Goal: Task Accomplishment & Management: Complete application form

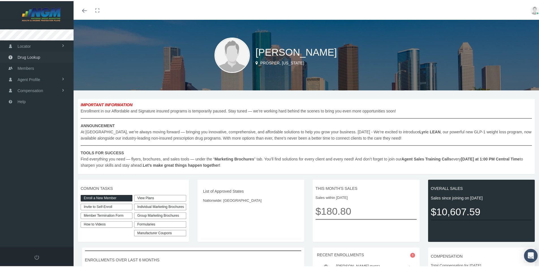
click at [29, 54] on span "Drug Lookup" at bounding box center [29, 56] width 23 height 11
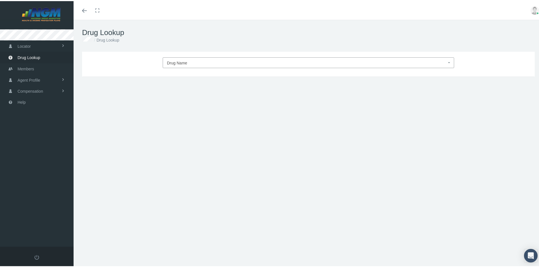
click at [179, 57] on span "Drug Name" at bounding box center [308, 61] width 291 height 11
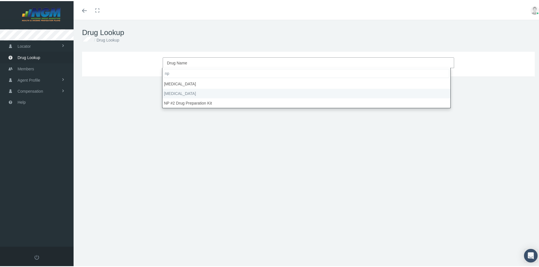
type input "np"
select select "NP Thyroid"
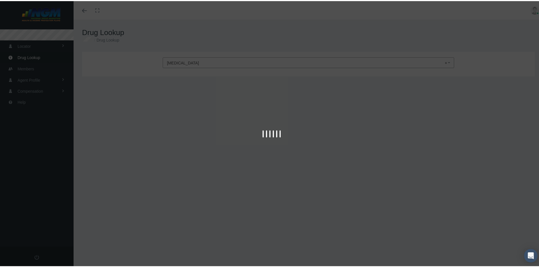
type input "30"
select select "Tablet"
select select "120 MG"
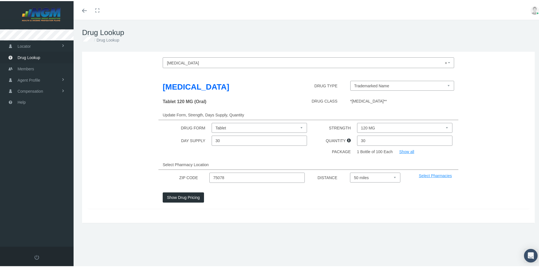
scroll to position [12, 0]
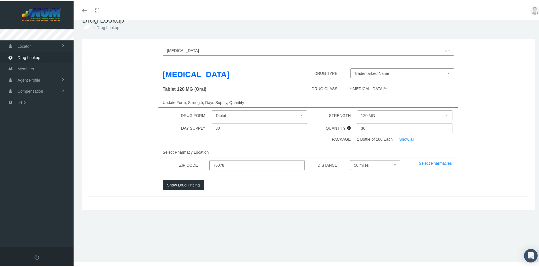
drag, startPoint x: 227, startPoint y: 164, endPoint x: 191, endPoint y: 165, distance: 36.2
click at [191, 165] on div "ZIP CODE 75078 DISTANCE Select 5 miles 10 miles 20 miles 30 miles 40 miles 50 m…" at bounding box center [308, 164] width 450 height 10
type input "91302"
click at [179, 184] on button "Show Drug Pricing" at bounding box center [183, 184] width 41 height 10
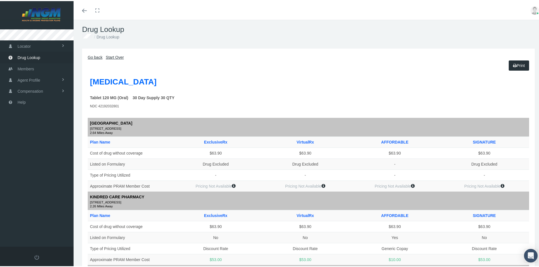
scroll to position [0, 0]
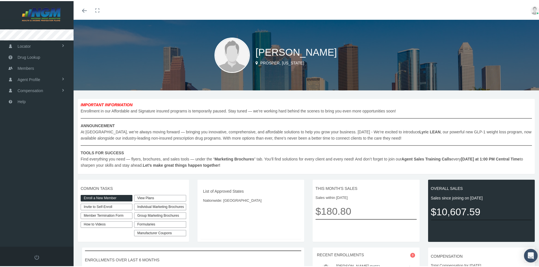
click at [142, 195] on link "View Plans" at bounding box center [160, 197] width 52 height 7
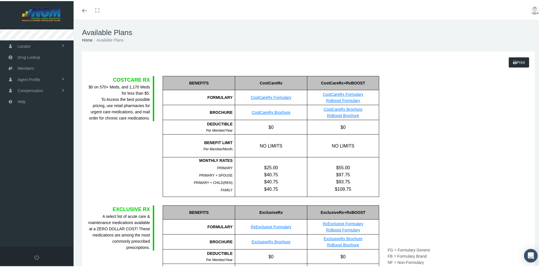
click at [336, 93] on link "CostCareRx Formulary" at bounding box center [343, 93] width 40 height 5
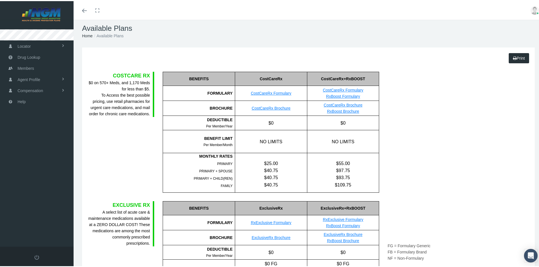
scroll to position [1, 0]
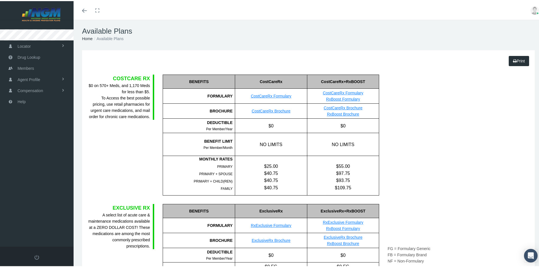
click at [273, 95] on link "CostCareRx Formulary" at bounding box center [271, 95] width 40 height 5
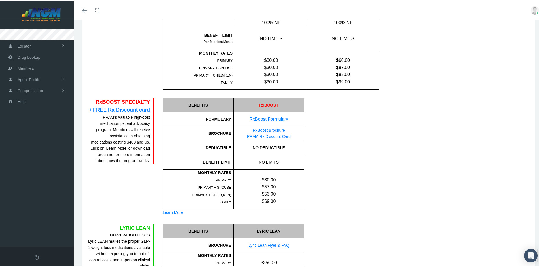
scroll to position [341, 0]
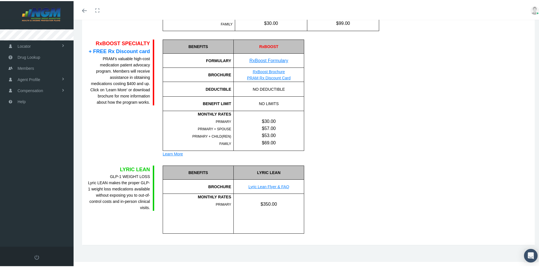
click at [279, 61] on link "RxBoost Formulary" at bounding box center [269, 59] width 39 height 5
click at [43, 88] on link "Compensation" at bounding box center [37, 89] width 74 height 11
click at [35, 57] on span "Drug Lookup" at bounding box center [29, 56] width 23 height 11
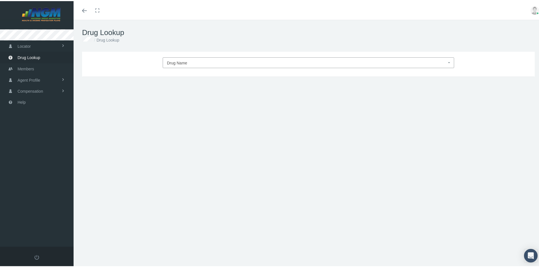
click at [177, 57] on span "Drug Name" at bounding box center [308, 61] width 291 height 11
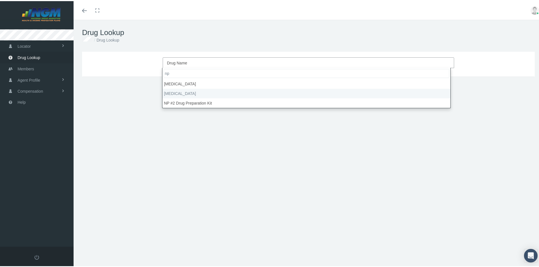
type input "np"
select select "[MEDICAL_DATA]"
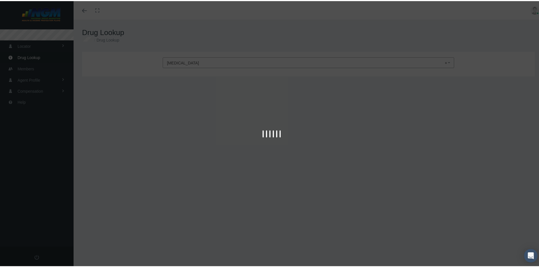
type input "30"
select select "Tablet"
select select "120 MG"
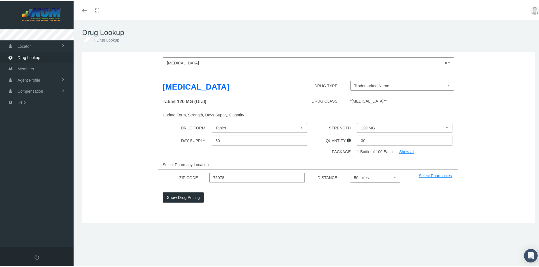
click at [358, 87] on select "Trademarked Name Niva Thyroid (Brand) Thyroid (Generic) Armour Thyroid (Tradema…" at bounding box center [402, 85] width 104 height 10
click at [293, 87] on div "DRUG TYPE" at bounding box center [308, 87] width 75 height 14
drag, startPoint x: 229, startPoint y: 173, endPoint x: 192, endPoint y: 177, distance: 37.5
click at [192, 177] on div "ZIP CODE 75078 DISTANCE Select 5 miles 10 miles 20 miles 30 miles 40 miles 50 m…" at bounding box center [308, 177] width 450 height 10
type input "3"
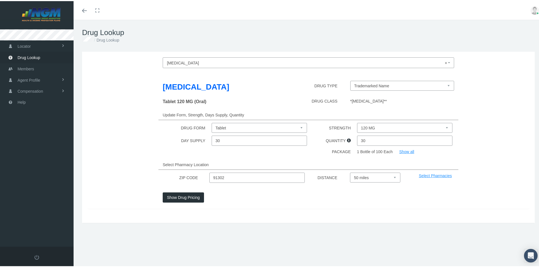
type input "91302"
click at [182, 199] on button "Show Drug Pricing" at bounding box center [183, 197] width 41 height 10
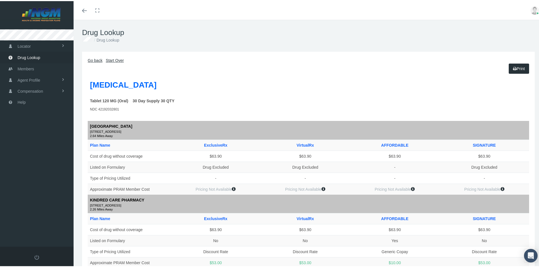
click at [86, 11] on icon "Toggle menubar" at bounding box center [84, 9] width 5 height 3
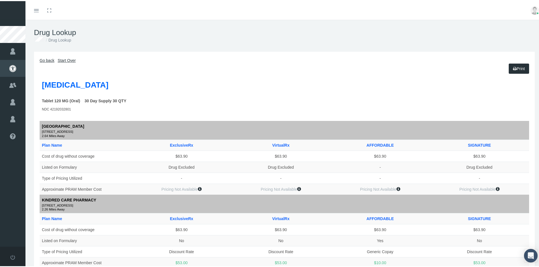
click at [22, 14] on div at bounding box center [12, 9] width 25 height 19
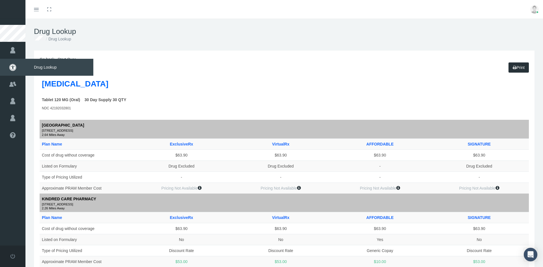
click at [38, 67] on span "Drug Lookup" at bounding box center [59, 67] width 68 height 17
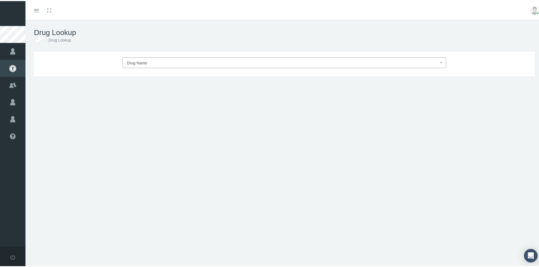
click at [230, 61] on span "Drug Name" at bounding box center [283, 61] width 312 height 7
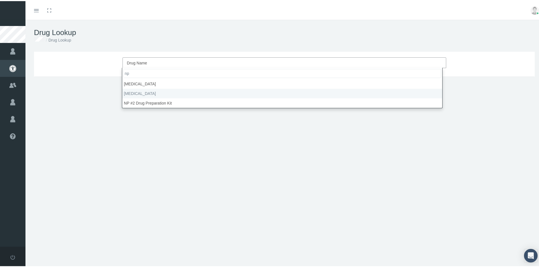
type input "np"
select select "NP Thyroid"
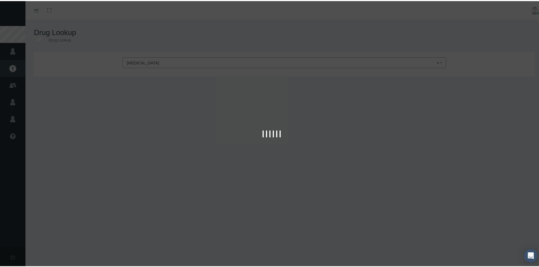
type input "30"
select select "Tablet"
select select "120 MG"
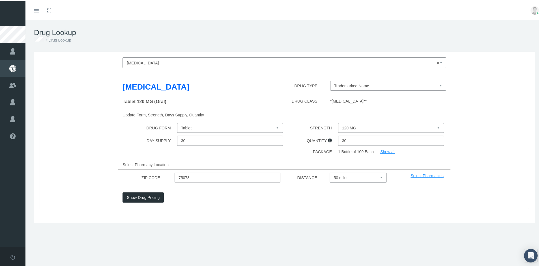
drag, startPoint x: 198, startPoint y: 177, endPoint x: 158, endPoint y: 175, distance: 39.6
click at [158, 175] on div "ZIP CODE 75078 DISTANCE Select 5 miles 10 miles 20 miles 30 miles 40 miles 50 m…" at bounding box center [284, 177] width 498 height 10
type input "91302"
click at [155, 197] on button "Show Drug Pricing" at bounding box center [143, 197] width 41 height 10
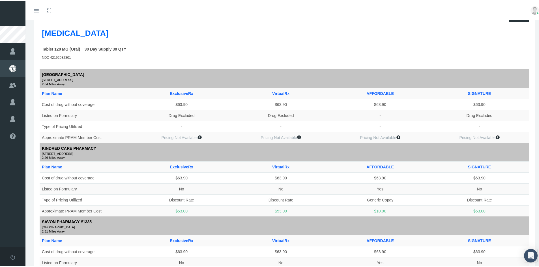
scroll to position [57, 0]
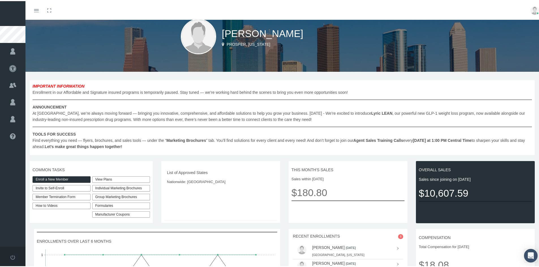
scroll to position [28, 0]
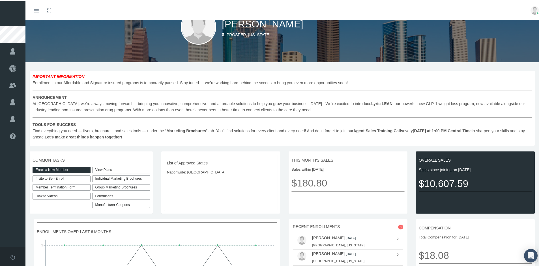
click at [132, 178] on div "Individual Marketing Brochures" at bounding box center [121, 178] width 58 height 7
click at [138, 156] on div "COMMON TASKS Enroll a New Member Invite to Self-Enroll Member Termination Form …" at bounding box center [91, 182] width 123 height 62
click at [132, 188] on div "Group Marketing Brochures" at bounding box center [121, 186] width 58 height 7
click at [135, 155] on div "COMMON TASKS Enroll a New Member Invite to Self-Enroll Member Termination Form …" at bounding box center [91, 182] width 123 height 62
click at [102, 167] on link "View Plans" at bounding box center [121, 169] width 58 height 7
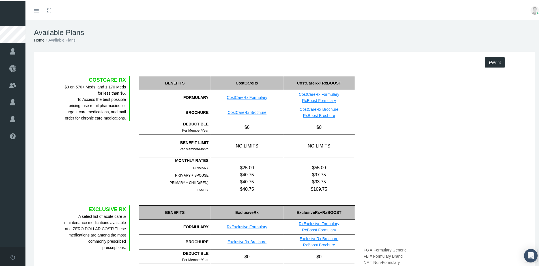
click at [94, 160] on div "COSTCARE RX $0 on 570+ Meds, and 1,170 Meds for less than $5. To Access the bes…" at bounding box center [96, 135] width 75 height 121
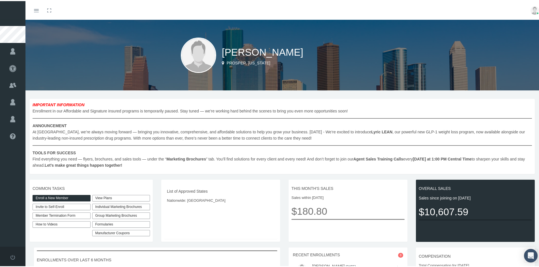
click at [63, 194] on link "Enroll a New Member" at bounding box center [62, 197] width 58 height 7
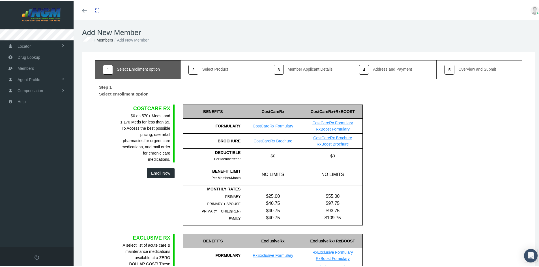
click at [159, 172] on button "Enroll Now" at bounding box center [161, 172] width 28 height 10
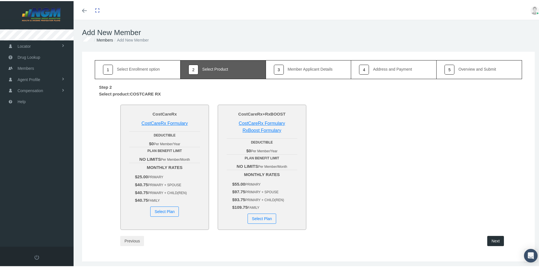
click at [164, 211] on button "Select Plan" at bounding box center [164, 211] width 29 height 10
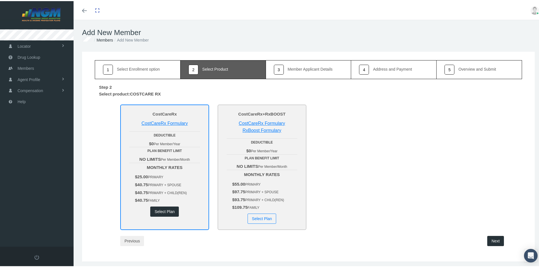
click at [493, 241] on button "Next" at bounding box center [495, 240] width 17 height 10
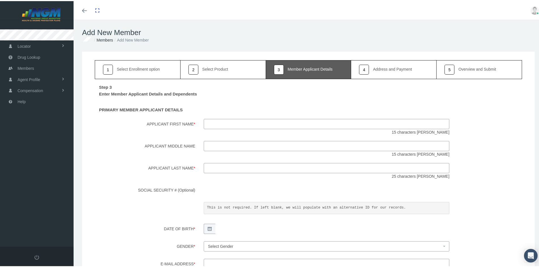
click at [217, 121] on input "Applicant First Name *" at bounding box center [327, 123] width 246 height 10
type input "[PERSON_NAME]"
type input "D"
type input "[PERSON_NAME]"
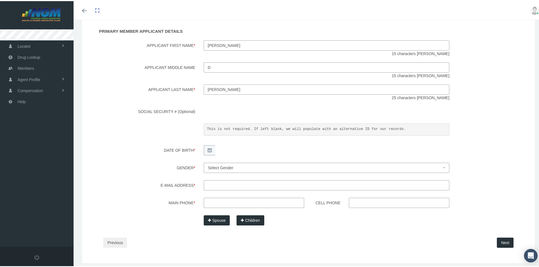
scroll to position [85, 0]
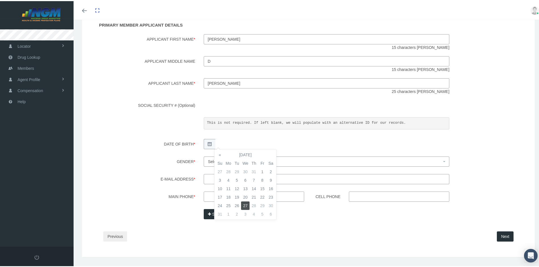
click at [248, 134] on div "Step 3 Enter Member Applicant Details and Dependents PRIMARY MEMBER APPLICANT D…" at bounding box center [308, 120] width 427 height 255
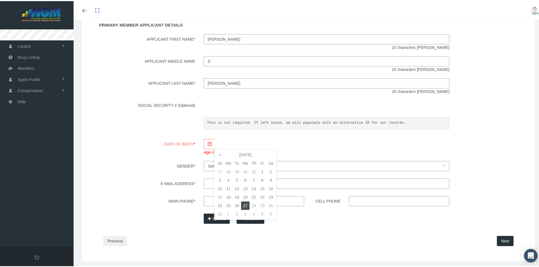
click at [204, 143] on div at bounding box center [327, 143] width 246 height 10
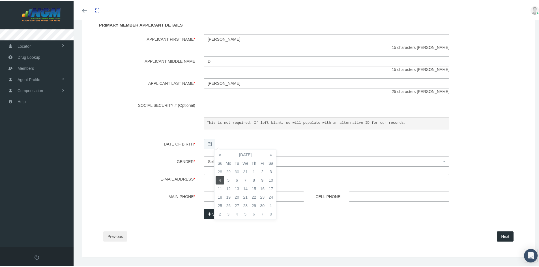
click at [310, 161] on span "Select Gender" at bounding box center [325, 161] width 234 height 6
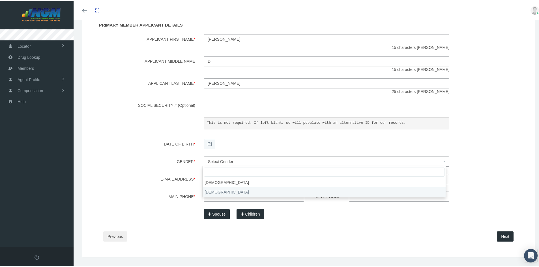
select select "F"
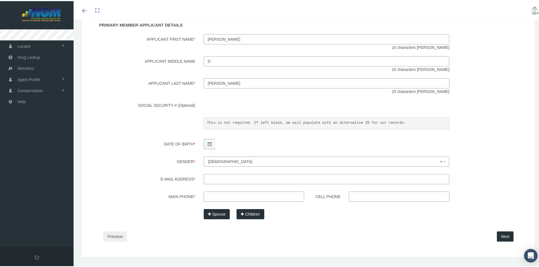
click at [230, 179] on input "E-mail Address *" at bounding box center [327, 178] width 246 height 10
type input "[EMAIL_ADDRESS][DOMAIN_NAME]"
type input "[PHONE_NUMBER]"
click at [503, 236] on button "Next" at bounding box center [505, 236] width 17 height 10
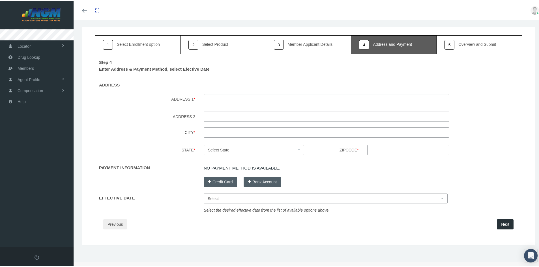
scroll to position [0, 0]
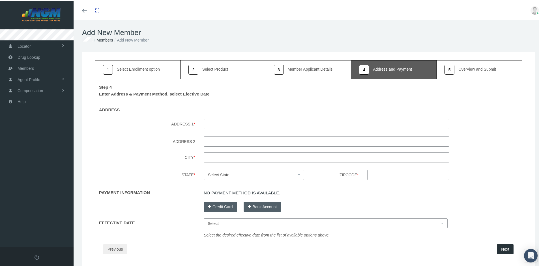
click at [254, 123] on input "ADDRESS 1 *" at bounding box center [327, 123] width 246 height 10
type input "[STREET_ADDRESS][PERSON_NAME]"
type input "Calabasas"
click at [248, 174] on span "Select State" at bounding box center [252, 174] width 89 height 6
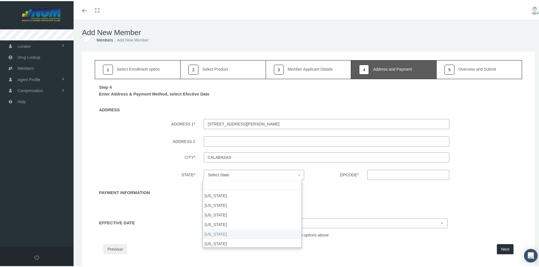
select select "CA"
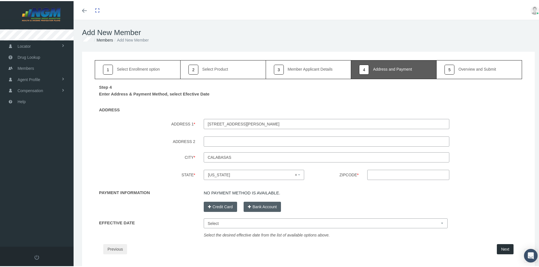
click at [379, 174] on input "Zipcode *" at bounding box center [408, 174] width 82 height 10
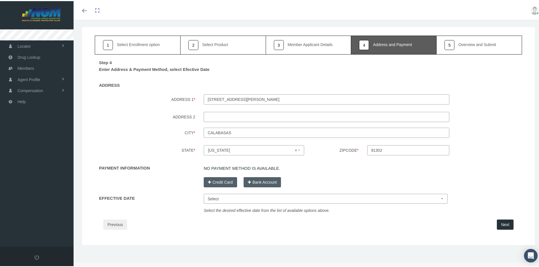
scroll to position [25, 0]
type input "91302"
click at [218, 180] on button "Credit Card" at bounding box center [220, 181] width 33 height 10
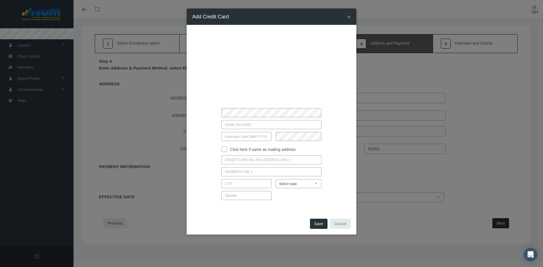
click at [243, 125] on input "text" at bounding box center [272, 124] width 100 height 9
type input "[PERSON_NAME]"
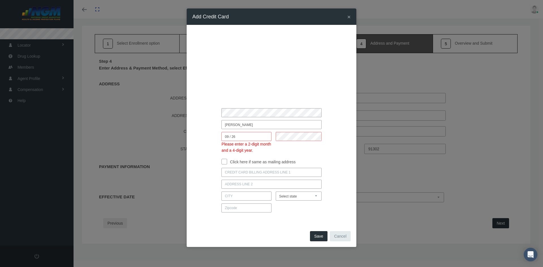
click at [202, 149] on div "09 / 26 Please enter a 2-digit month and a 4-digit year." at bounding box center [272, 143] width 150 height 22
click at [246, 136] on input "09 / 26" at bounding box center [247, 136] width 50 height 9
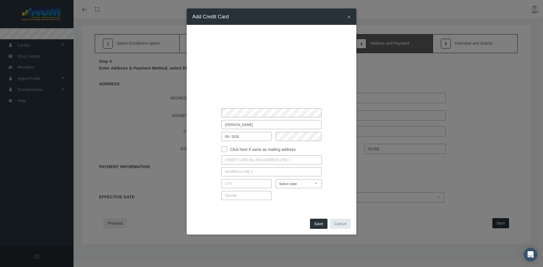
type input "09 / 2026"
click at [226, 150] on input "Click here if same as mailing address" at bounding box center [225, 149] width 6 height 6
checkbox input "true"
type input "[STREET_ADDRESS][PERSON_NAME]"
type input "CALABASAS"
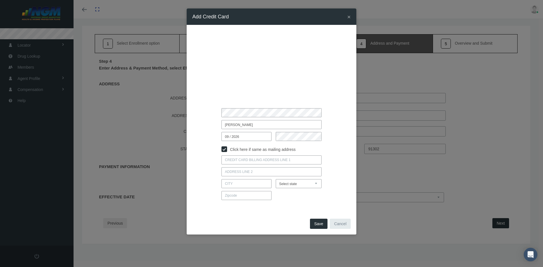
select select "CA"
type input "91302"
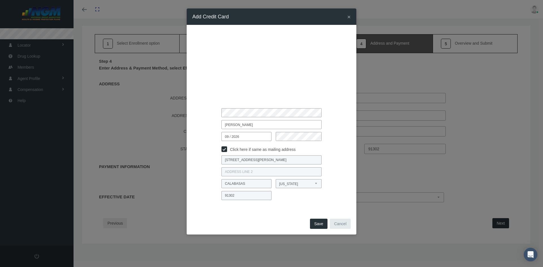
click at [318, 224] on button "Save" at bounding box center [319, 224] width 18 height 10
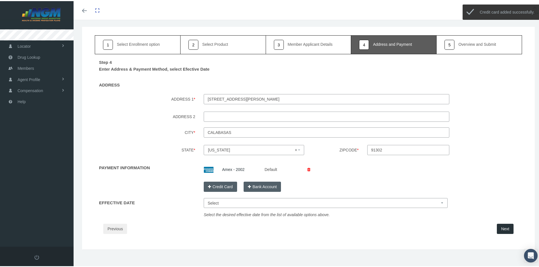
click at [274, 205] on select "Select [DATE] [DATE] [DATE] [DATE]" at bounding box center [326, 202] width 244 height 10
select select "[DATE]"
click at [204, 197] on select "Select [DATE] [DATE] [DATE] [DATE]" at bounding box center [326, 202] width 244 height 10
click at [313, 222] on div "Step 4 Enter Address & Payment Method, select Efective Date ADDRESS ADDRESS 1 *…" at bounding box center [308, 146] width 427 height 187
click at [503, 229] on button "Next" at bounding box center [505, 228] width 17 height 10
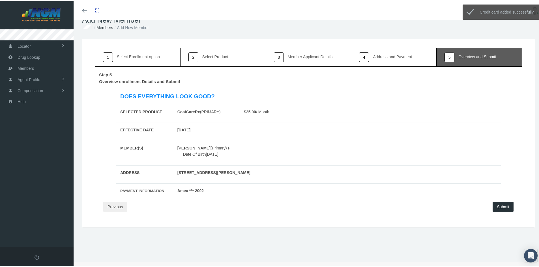
scroll to position [0, 0]
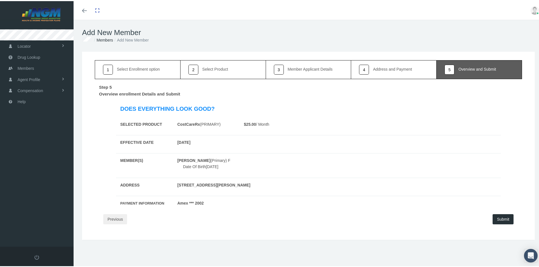
click at [500, 218] on button "Submit" at bounding box center [503, 218] width 21 height 10
